Goal: Transaction & Acquisition: Purchase product/service

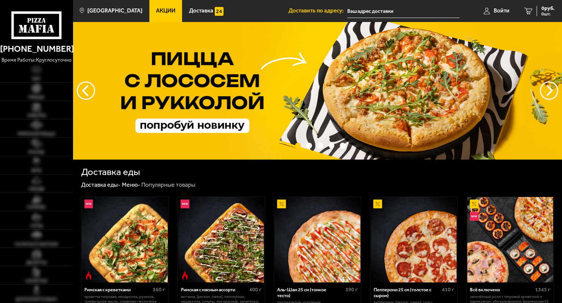
click at [502, 14] on span "Войти" at bounding box center [502, 11] width 16 height 6
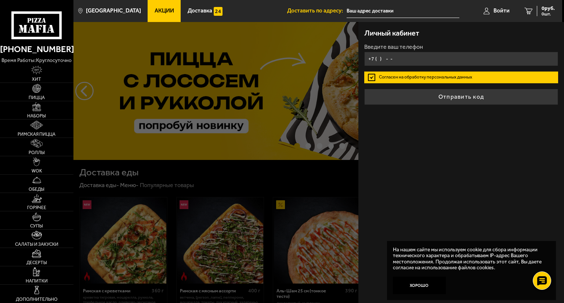
click at [428, 60] on input "+7 ( ) - -" at bounding box center [461, 59] width 194 height 14
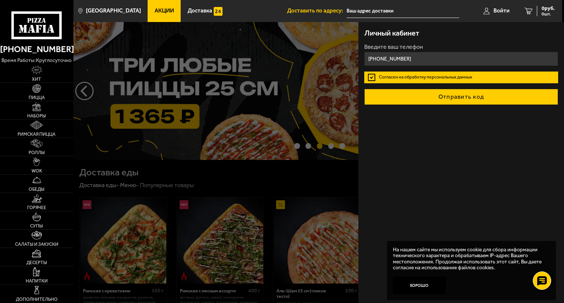
type input "[PHONE_NUMBER]"
click at [459, 102] on button "Отправить код" at bounding box center [461, 97] width 194 height 16
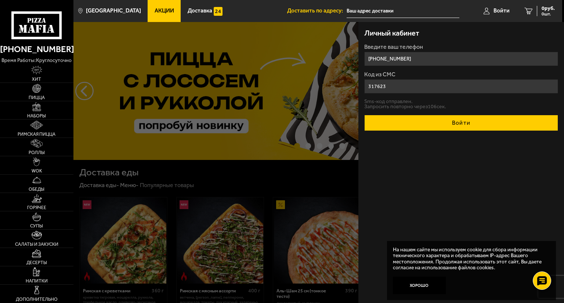
type input "317623"
click at [506, 119] on button "Войти" at bounding box center [461, 123] width 194 height 16
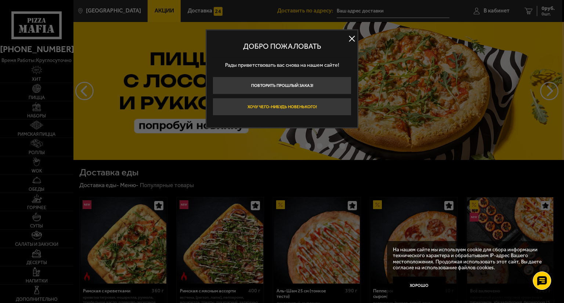
click at [275, 111] on button "Хочу чего-нибудь новенького!" at bounding box center [282, 107] width 139 height 18
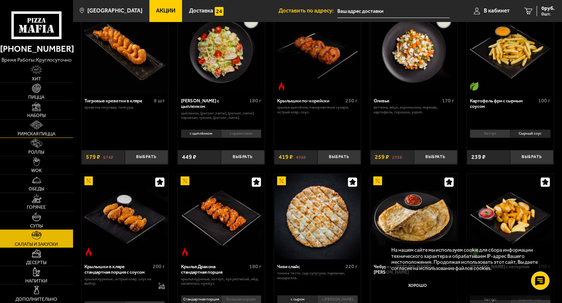
scroll to position [73, 0]
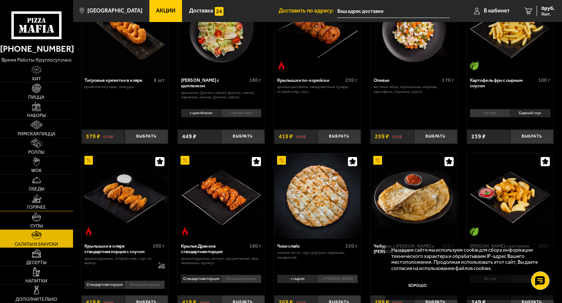
click at [43, 203] on link "Горячее" at bounding box center [36, 202] width 73 height 18
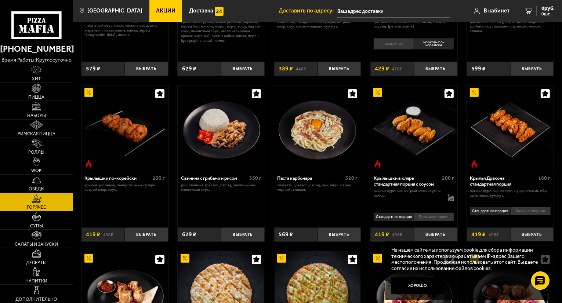
scroll to position [147, 0]
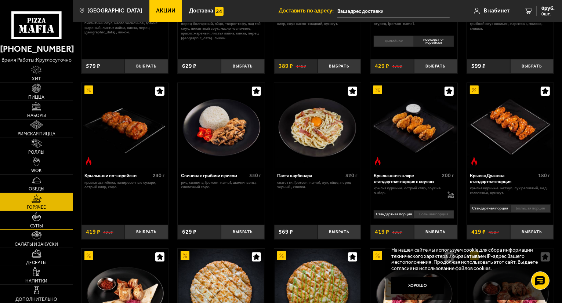
click at [37, 219] on img at bounding box center [36, 217] width 9 height 9
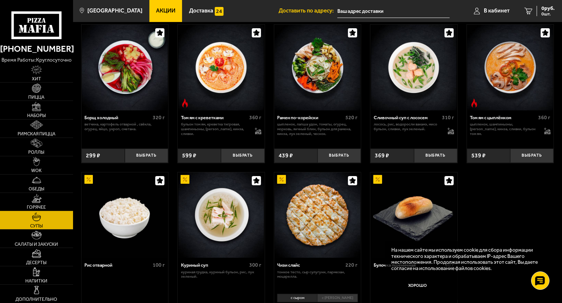
scroll to position [110, 0]
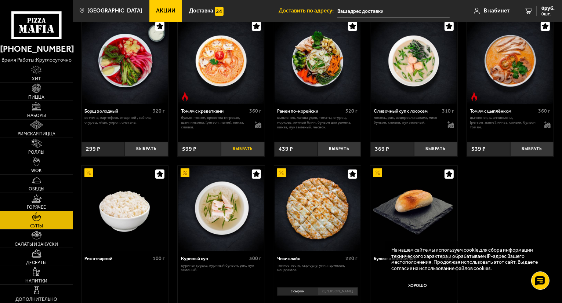
click at [238, 150] on button "Выбрать" at bounding box center [242, 149] width 43 height 14
click at [40, 201] on img at bounding box center [37, 198] width 10 height 9
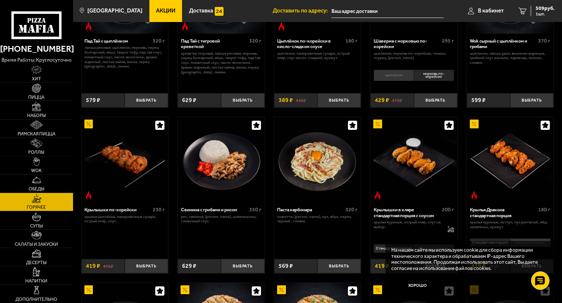
scroll to position [147, 0]
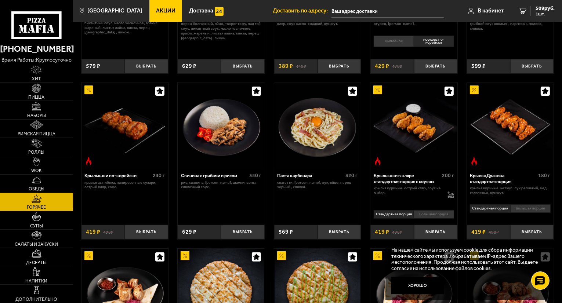
click at [311, 139] on img at bounding box center [318, 126] width 86 height 86
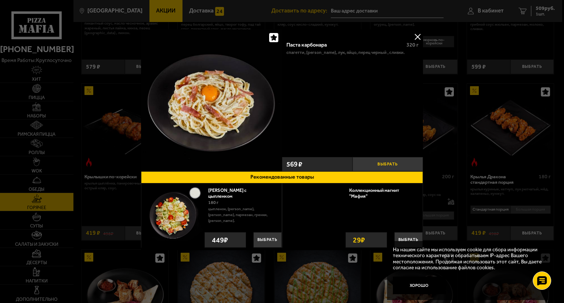
click at [396, 164] on button "Выбрать" at bounding box center [388, 164] width 71 height 14
click at [524, 44] on div at bounding box center [282, 151] width 564 height 303
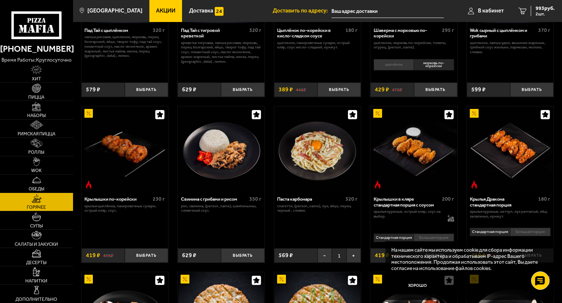
scroll to position [37, 0]
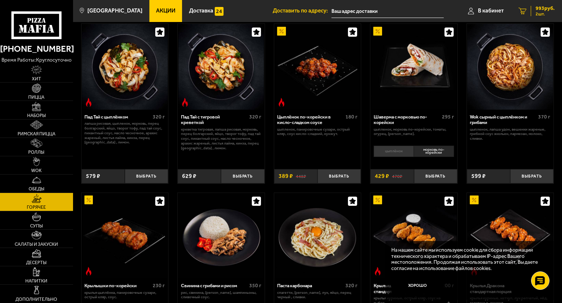
click at [545, 15] on span "2 шт." at bounding box center [545, 14] width 19 height 4
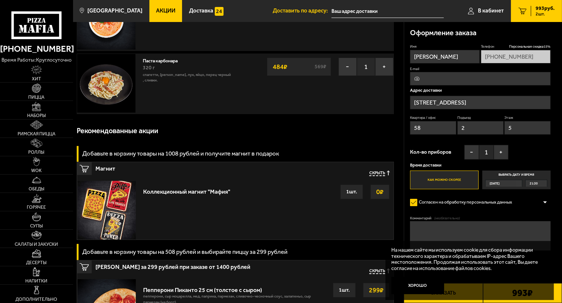
scroll to position [73, 0]
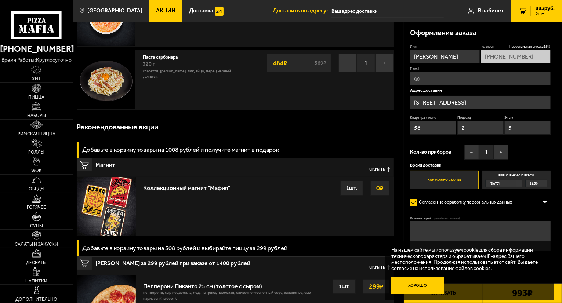
click at [401, 288] on button "Хорошо" at bounding box center [417, 286] width 53 height 18
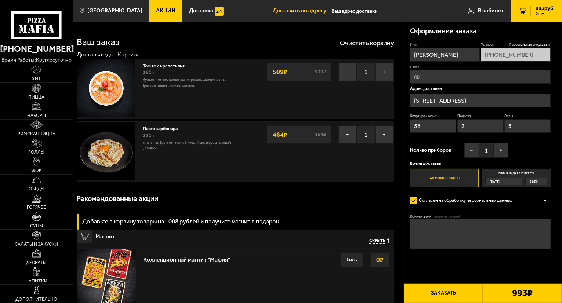
scroll to position [0, 0]
